Goal: Browse casually: Explore the website without a specific task or goal

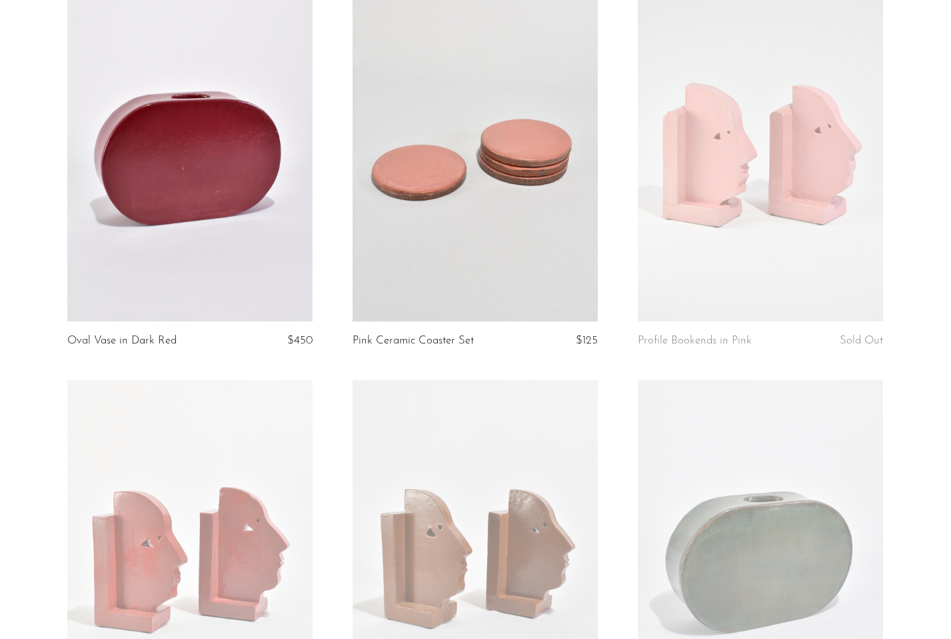
scroll to position [261, 0]
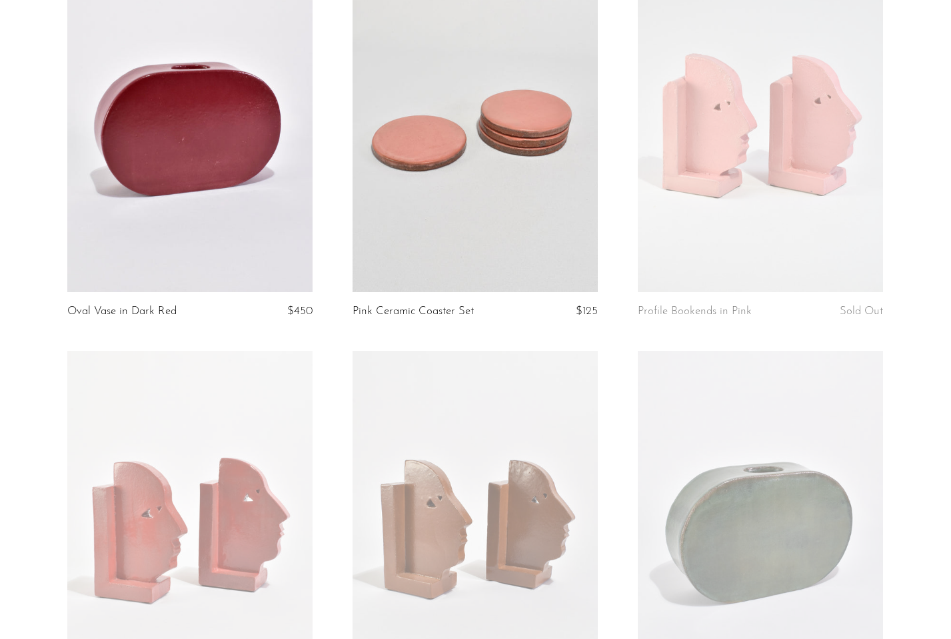
click at [505, 431] on link at bounding box center [475, 522] width 245 height 343
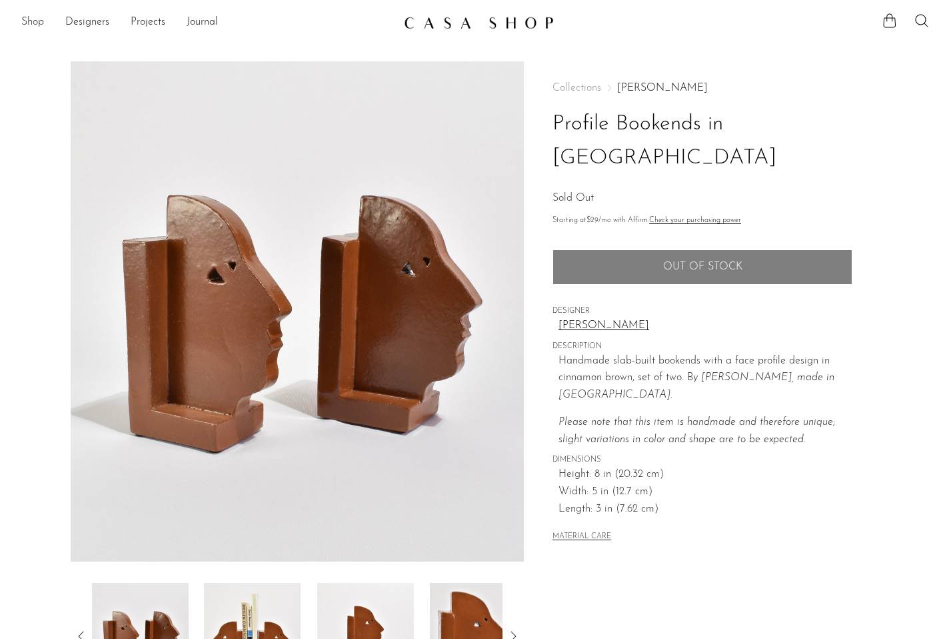
click at [31, 20] on link "Shop" at bounding box center [32, 22] width 23 height 17
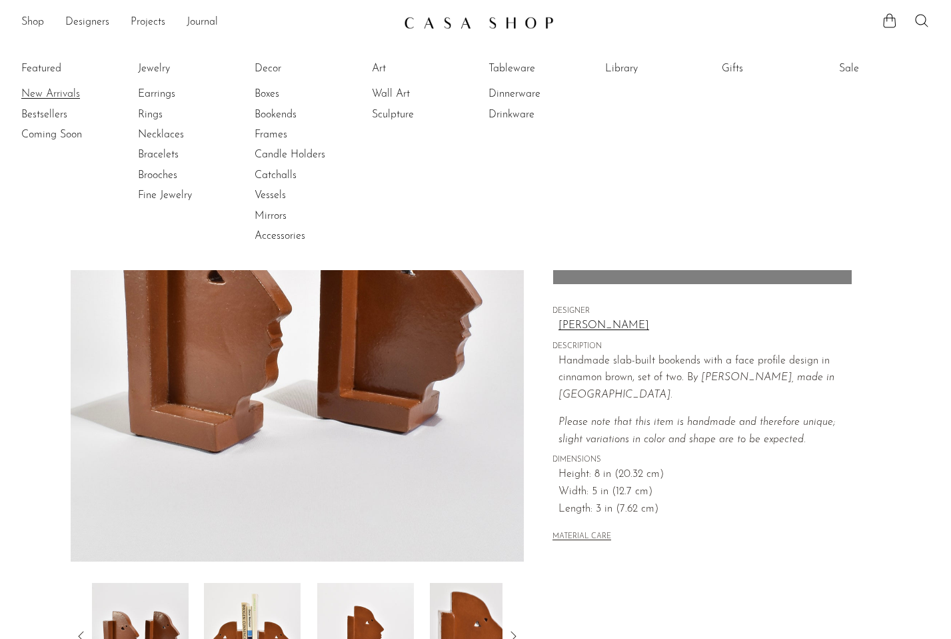
click at [41, 91] on link "New Arrivals" at bounding box center [71, 94] width 100 height 15
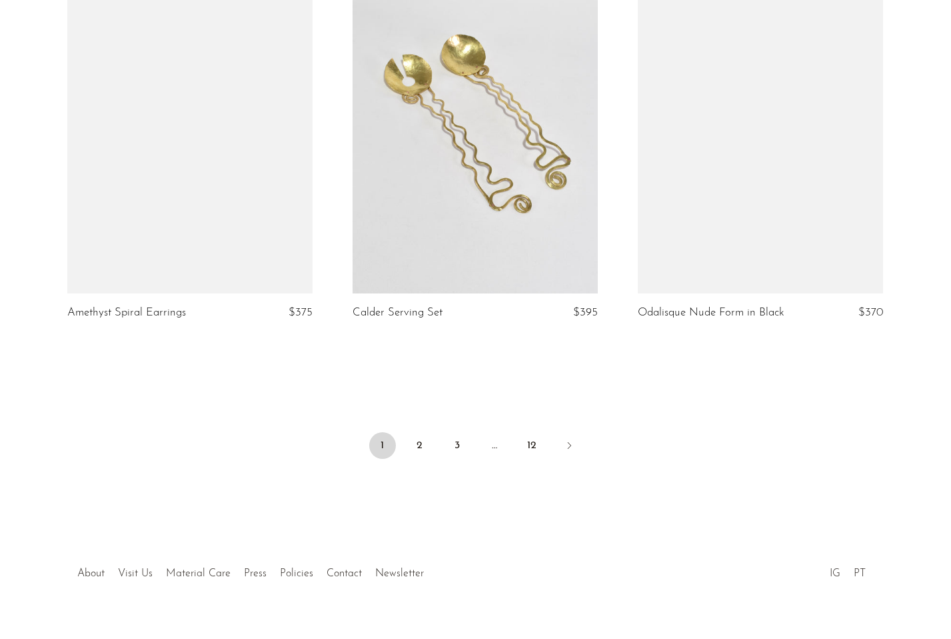
scroll to position [4674, 0]
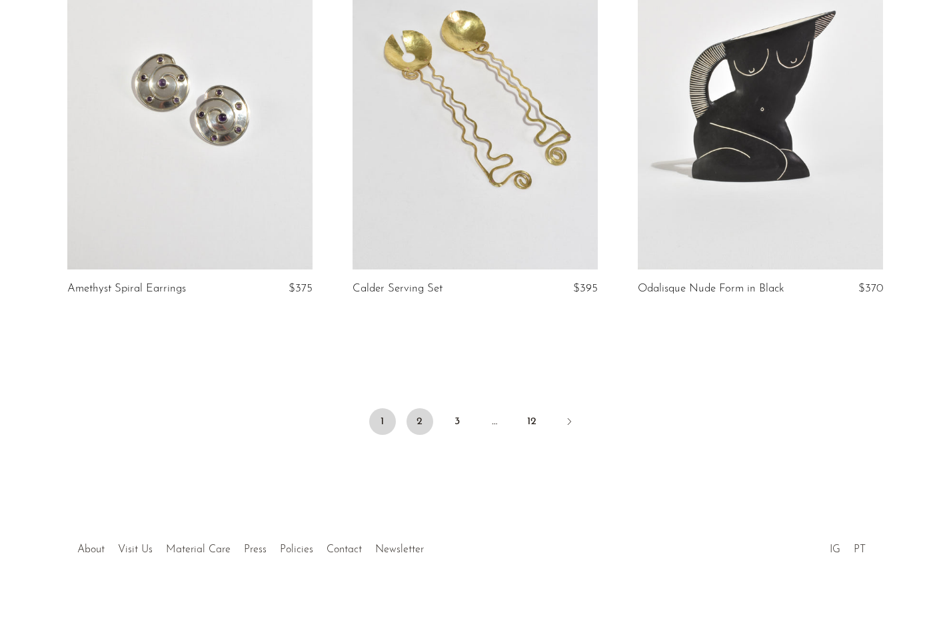
click at [422, 416] on link "2" at bounding box center [420, 421] width 27 height 27
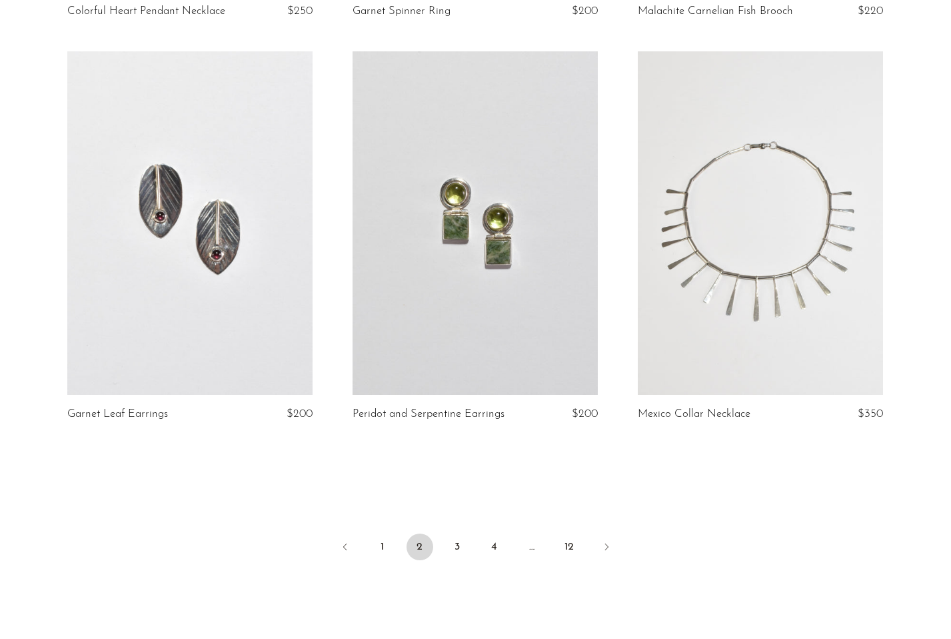
scroll to position [4558, 0]
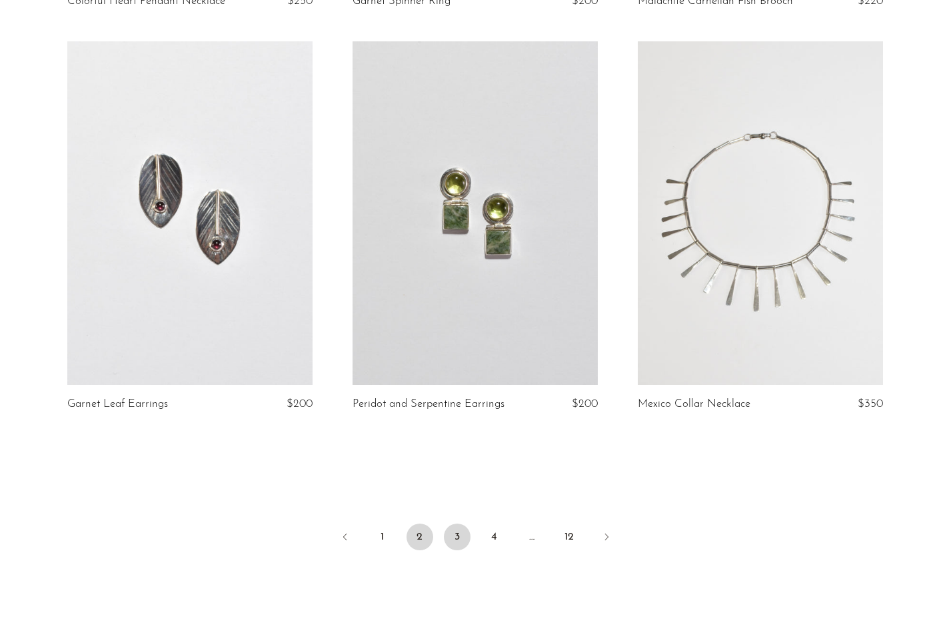
click at [453, 523] on link "3" at bounding box center [457, 536] width 27 height 27
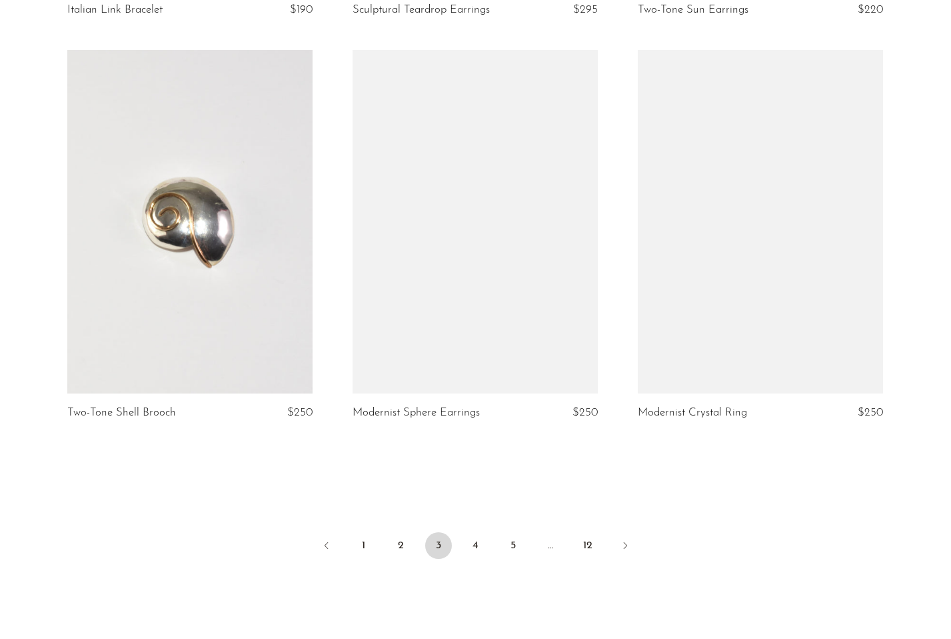
scroll to position [4560, 0]
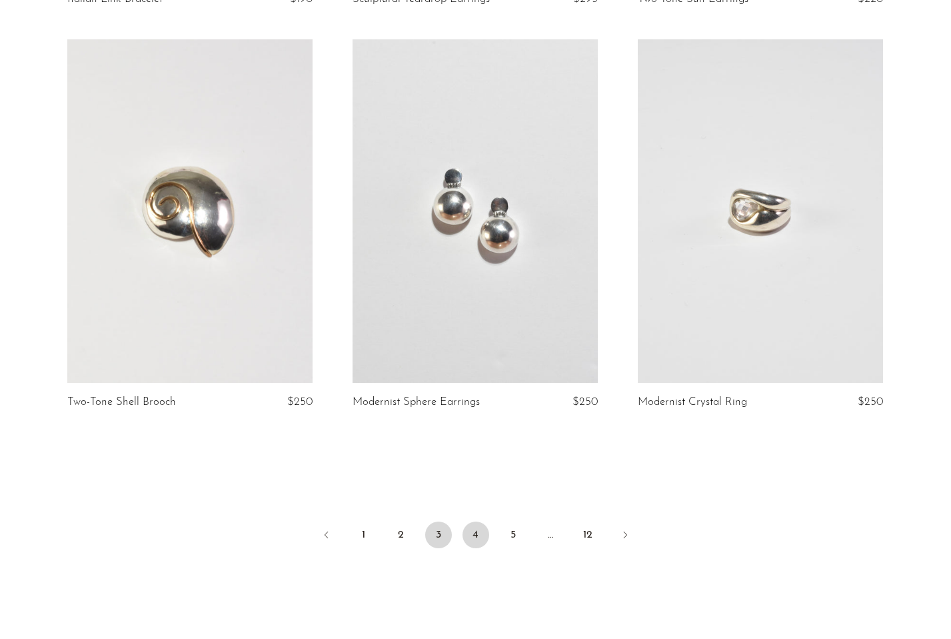
click at [480, 522] on link "4" at bounding box center [476, 534] width 27 height 27
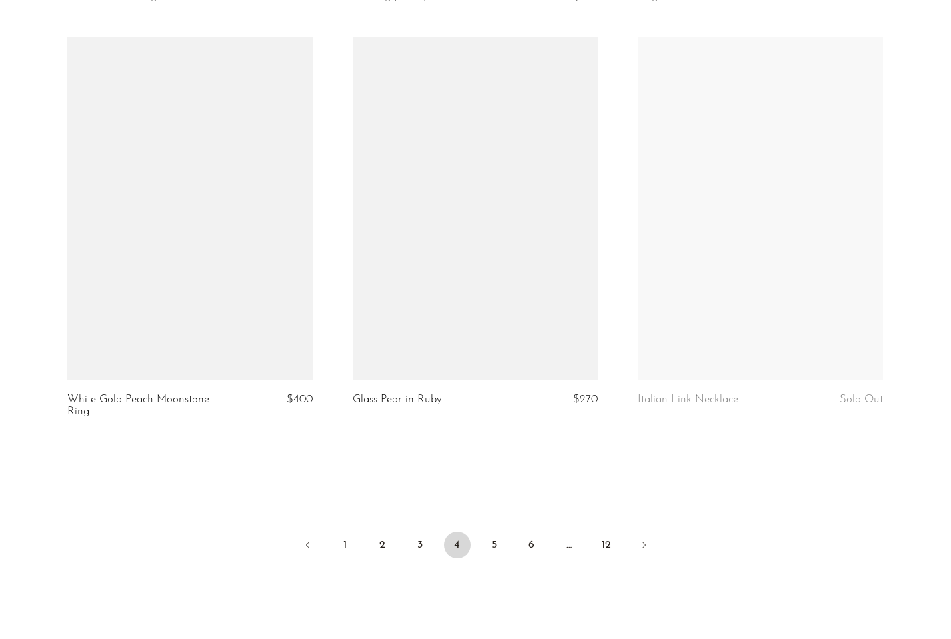
scroll to position [4571, 0]
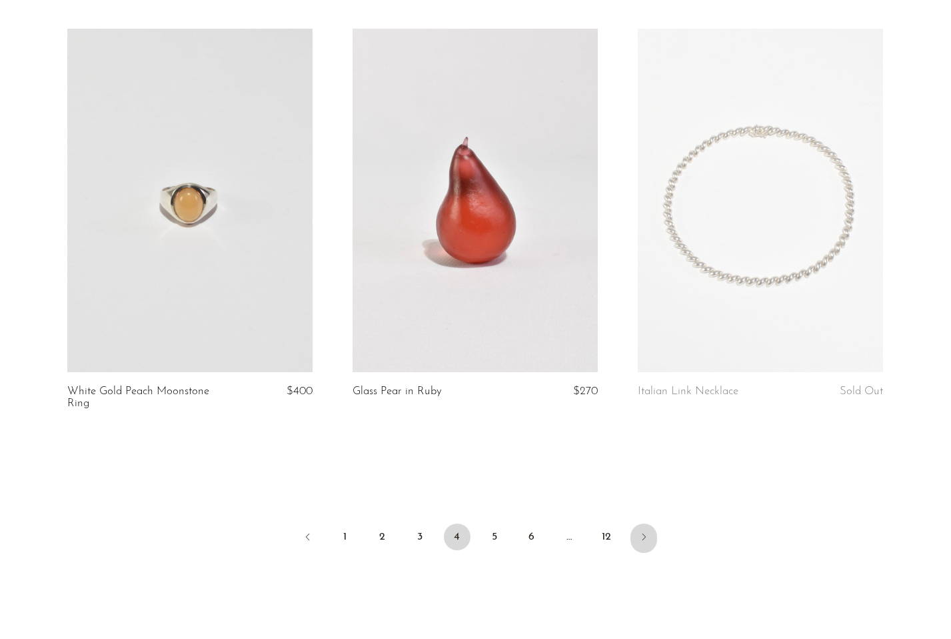
click at [636, 523] on link "Next" at bounding box center [644, 537] width 27 height 29
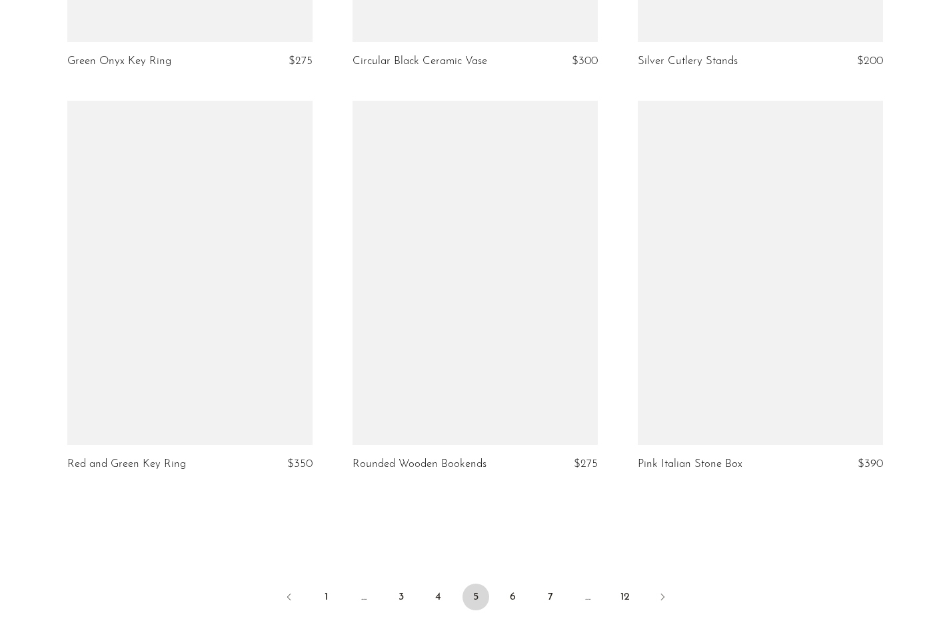
scroll to position [4494, 0]
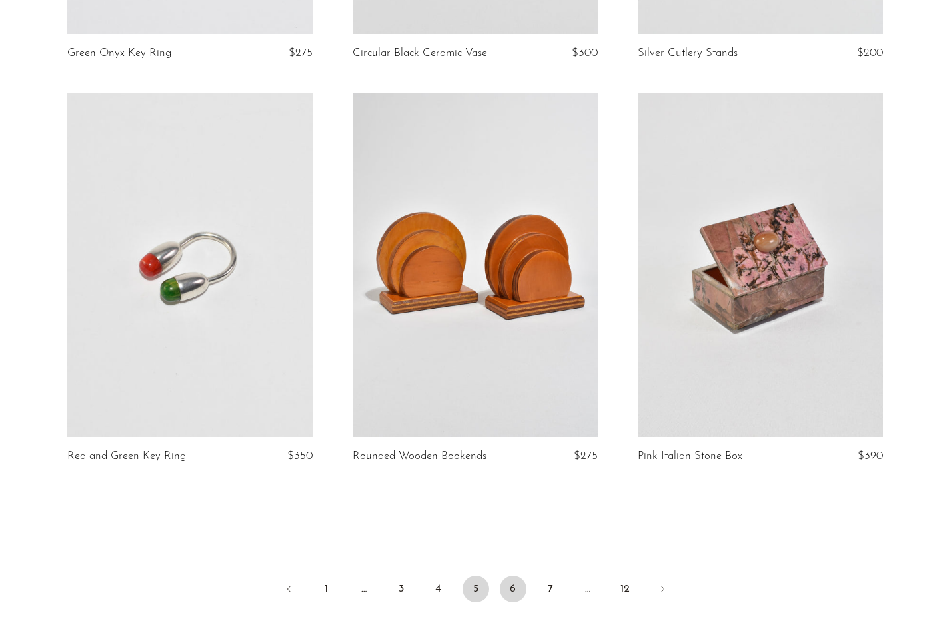
click at [513, 583] on link "6" at bounding box center [513, 588] width 27 height 27
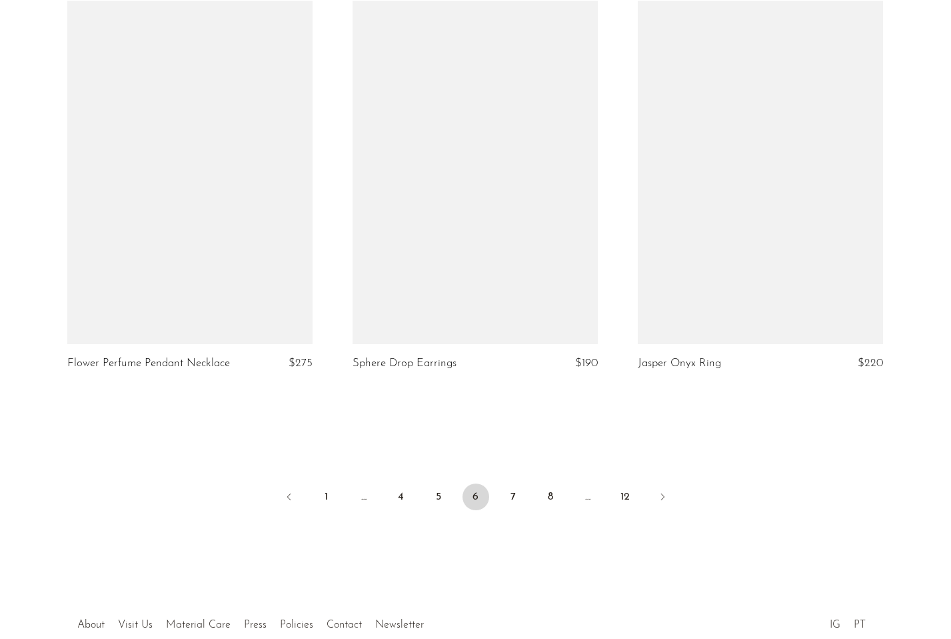
scroll to position [4553, 0]
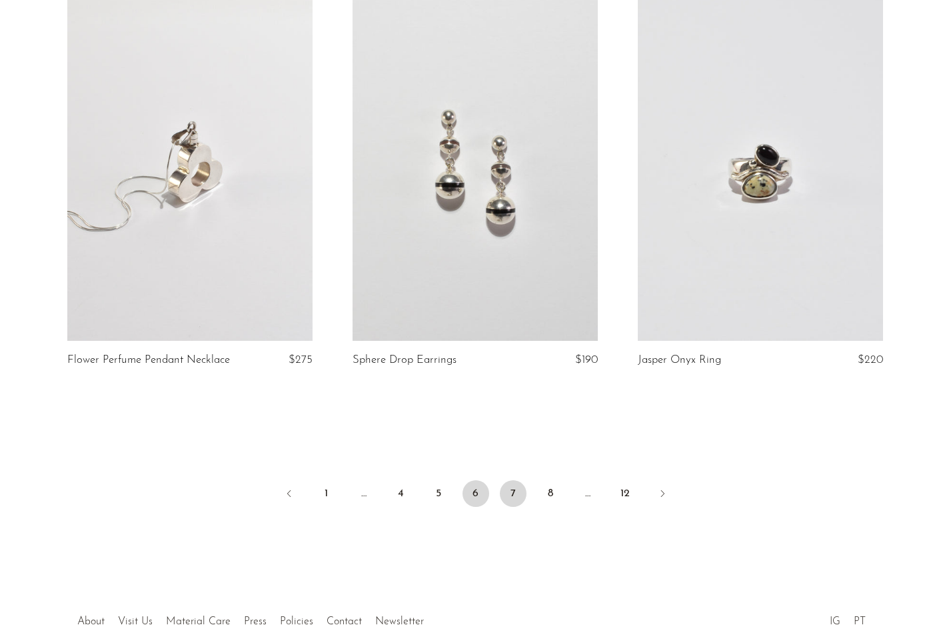
click at [515, 488] on link "7" at bounding box center [513, 493] width 27 height 27
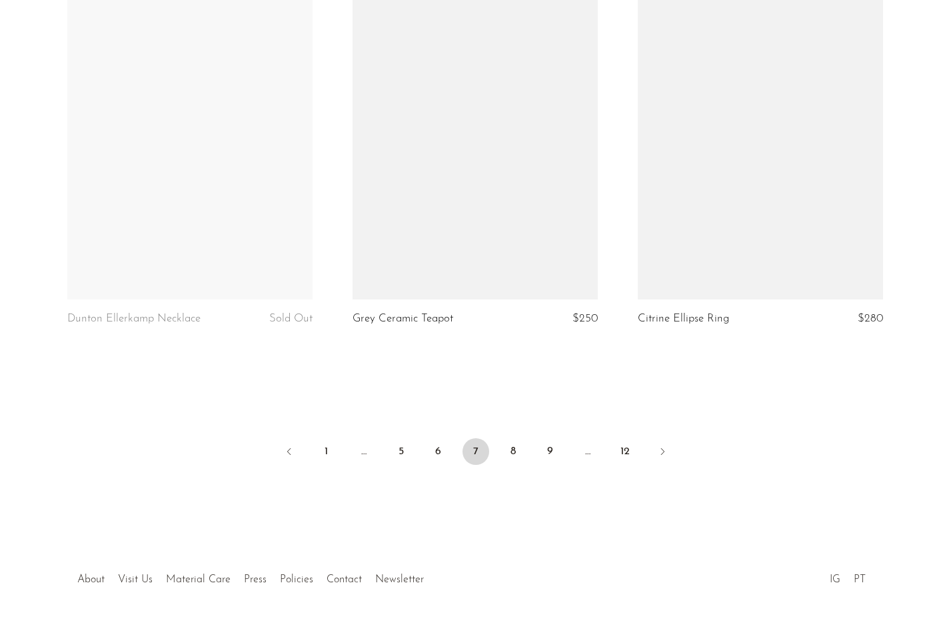
scroll to position [4624, 0]
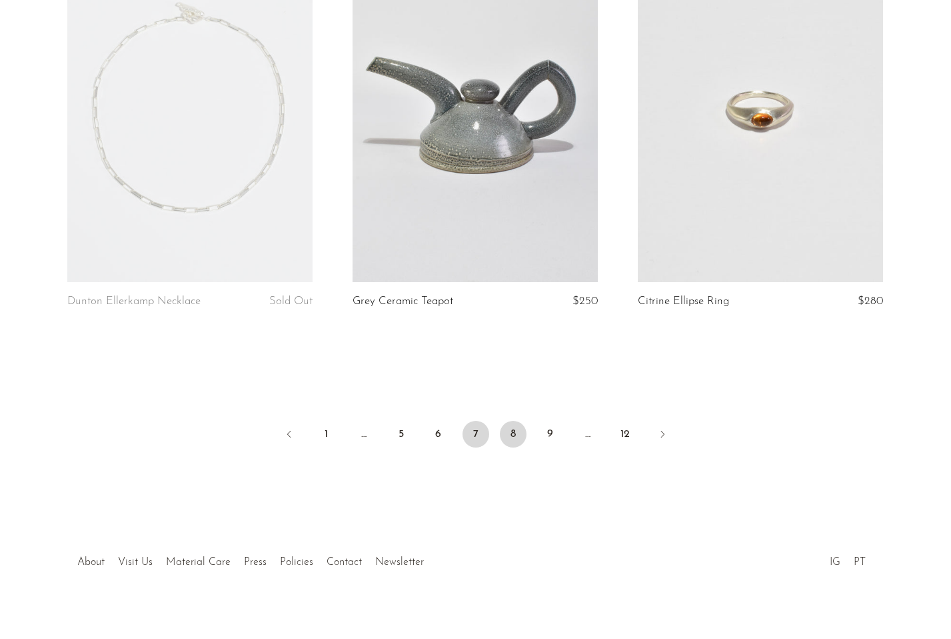
click at [519, 423] on link "8" at bounding box center [513, 434] width 27 height 27
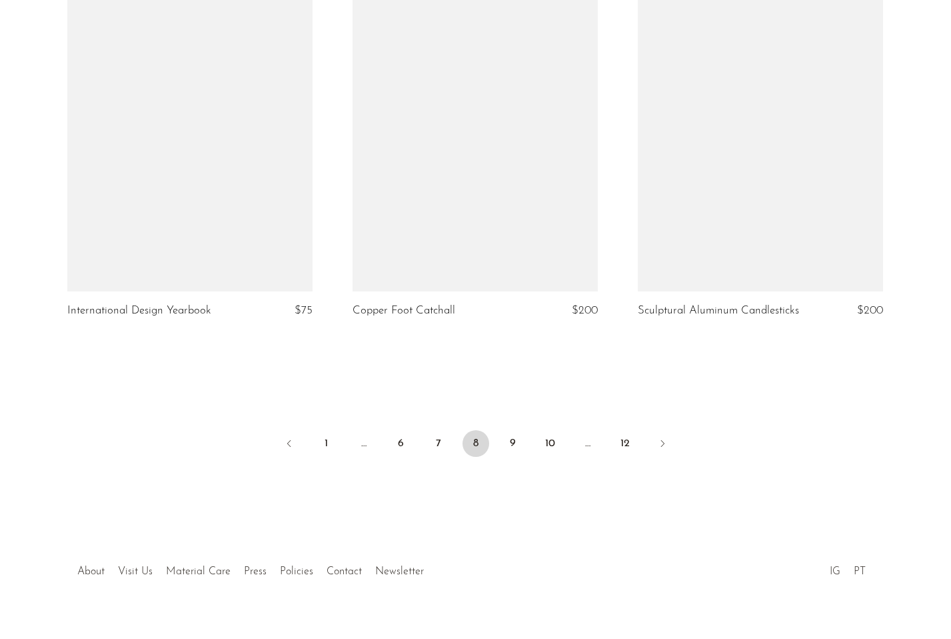
scroll to position [4624, 0]
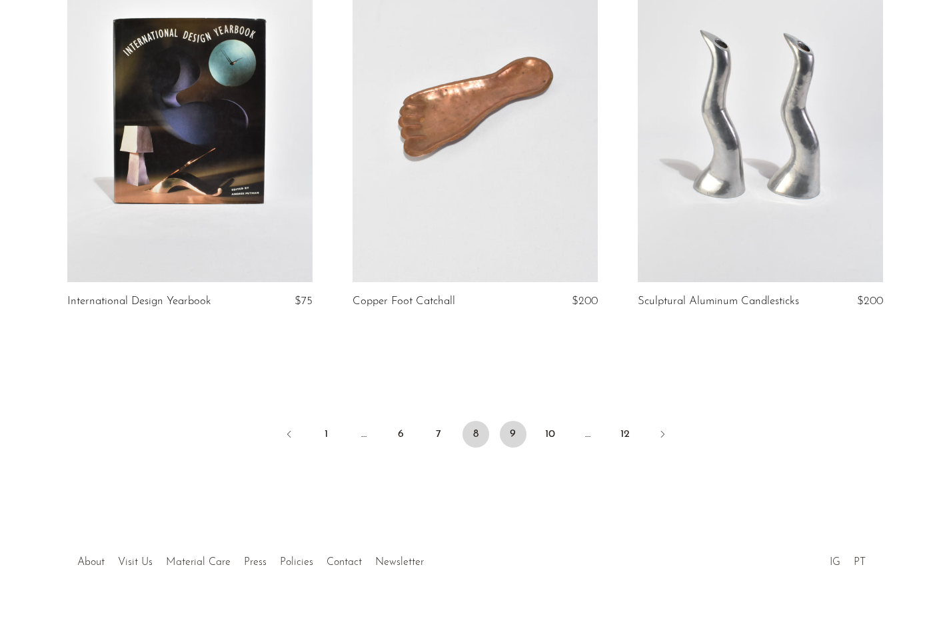
click at [515, 423] on link "9" at bounding box center [513, 434] width 27 height 27
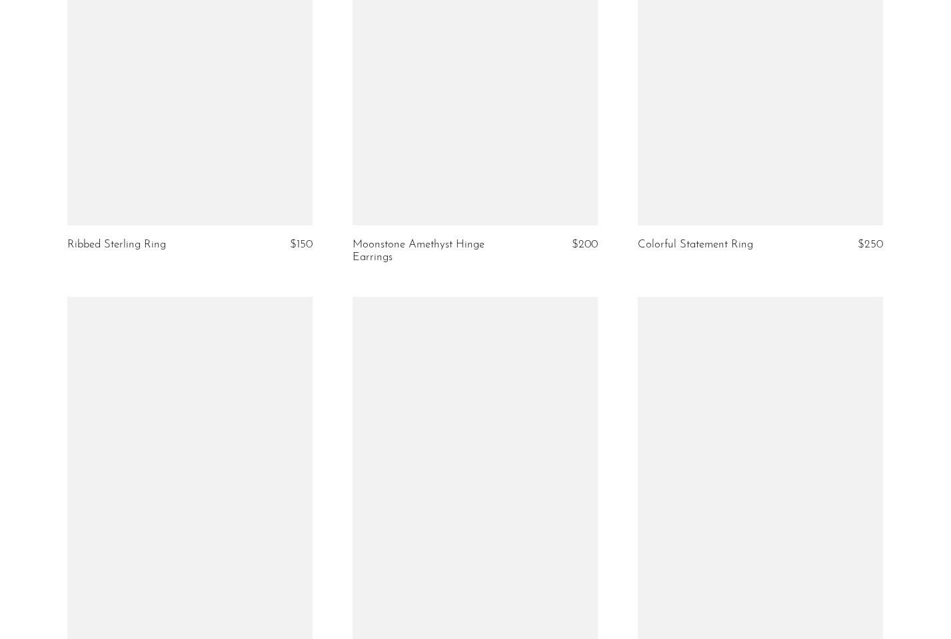
scroll to position [2672, 0]
